Goal: Share content

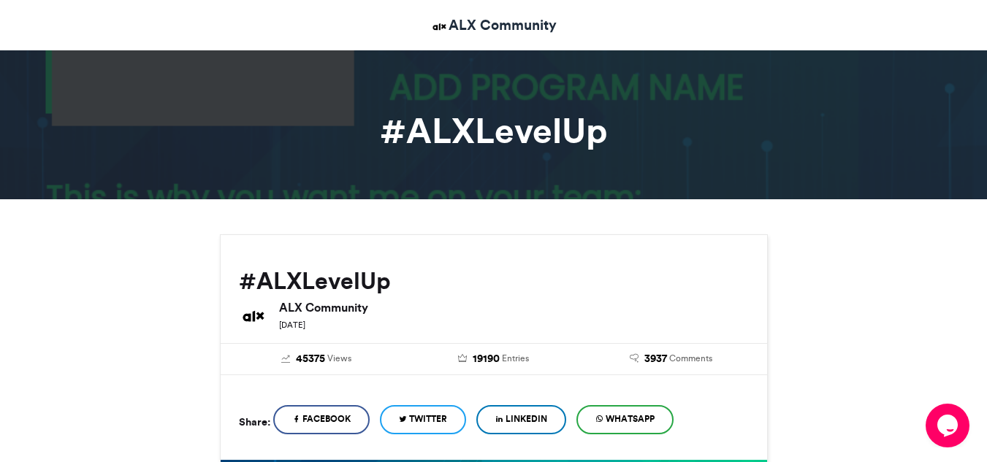
click at [532, 411] on link "LinkedIn" at bounding box center [521, 419] width 90 height 29
click at [641, 415] on span "WhatsApp" at bounding box center [630, 419] width 49 height 13
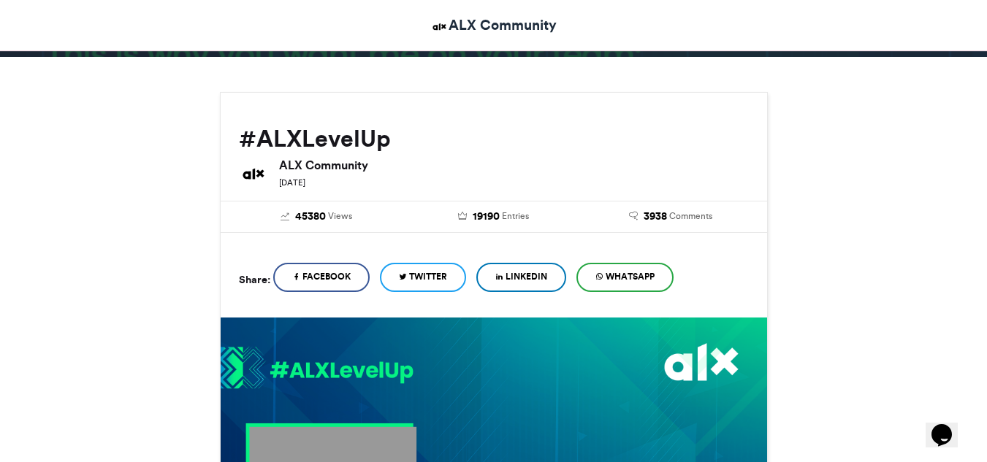
scroll to position [158, 0]
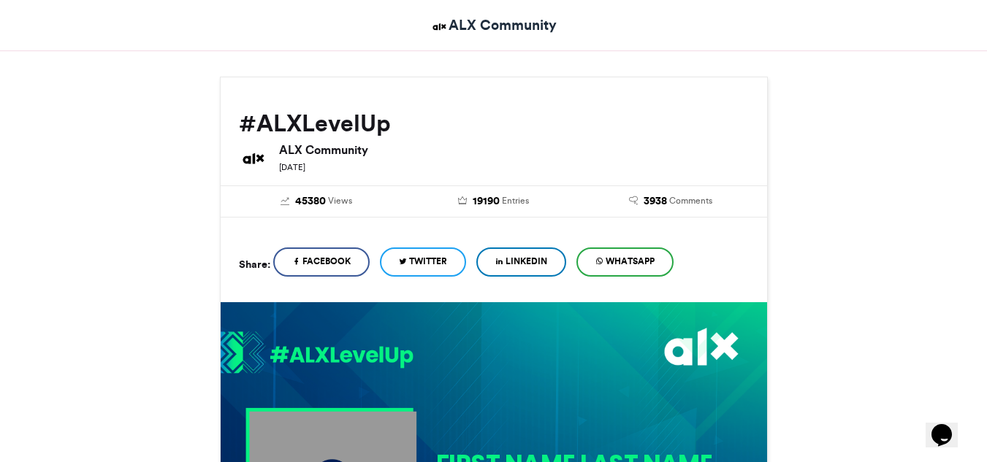
click at [344, 259] on span "Facebook" at bounding box center [326, 261] width 48 height 13
click at [440, 265] on span "Twitter" at bounding box center [428, 261] width 38 height 13
